Goal: Find specific page/section: Find specific page/section

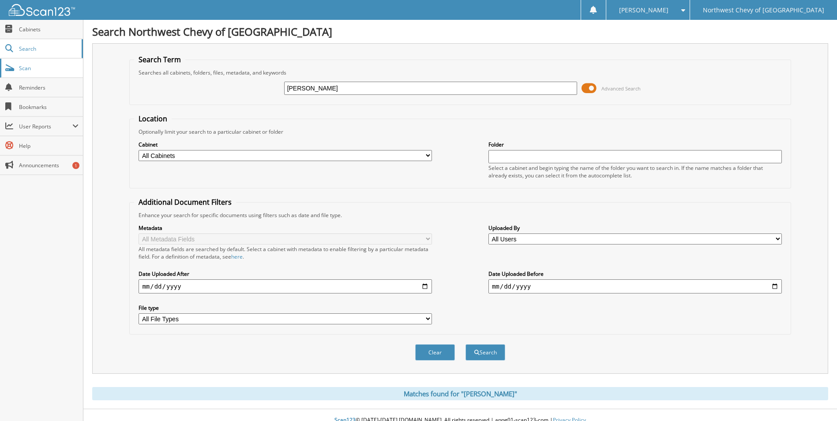
drag, startPoint x: 217, startPoint y: 81, endPoint x: 49, endPoint y: 75, distance: 167.7
click at [49, 75] on body "[PERSON_NAME] Settings Logout Northwest Chevy of [GEOGRAPHIC_DATA] Close Cabine…" at bounding box center [418, 215] width 837 height 431
paste input "30682"
type input "30682"
click at [465, 344] on button "Search" at bounding box center [485, 352] width 40 height 16
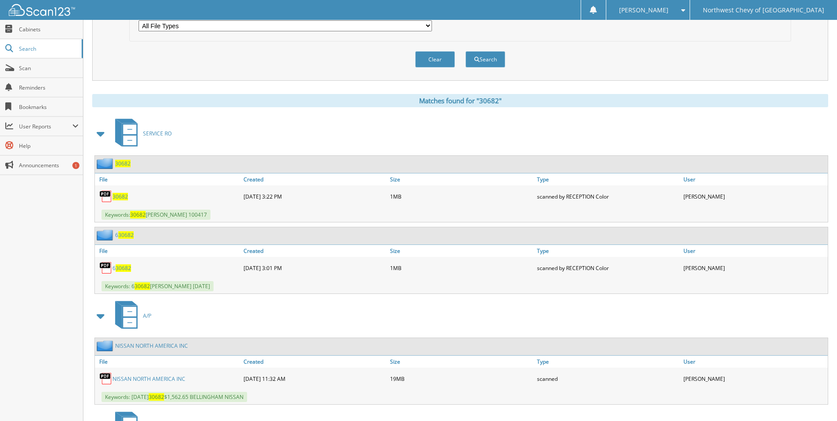
scroll to position [309, 0]
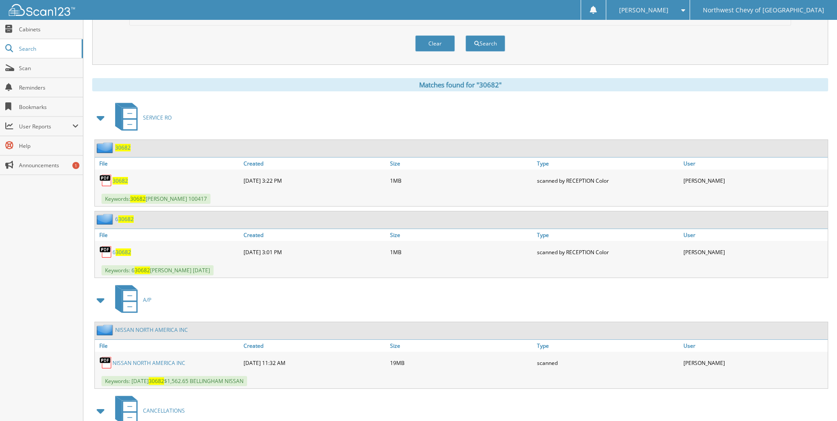
click at [165, 365] on link "NISSAN NORTH AMERICA INC" at bounding box center [148, 362] width 73 height 7
